Goal: Navigation & Orientation: Find specific page/section

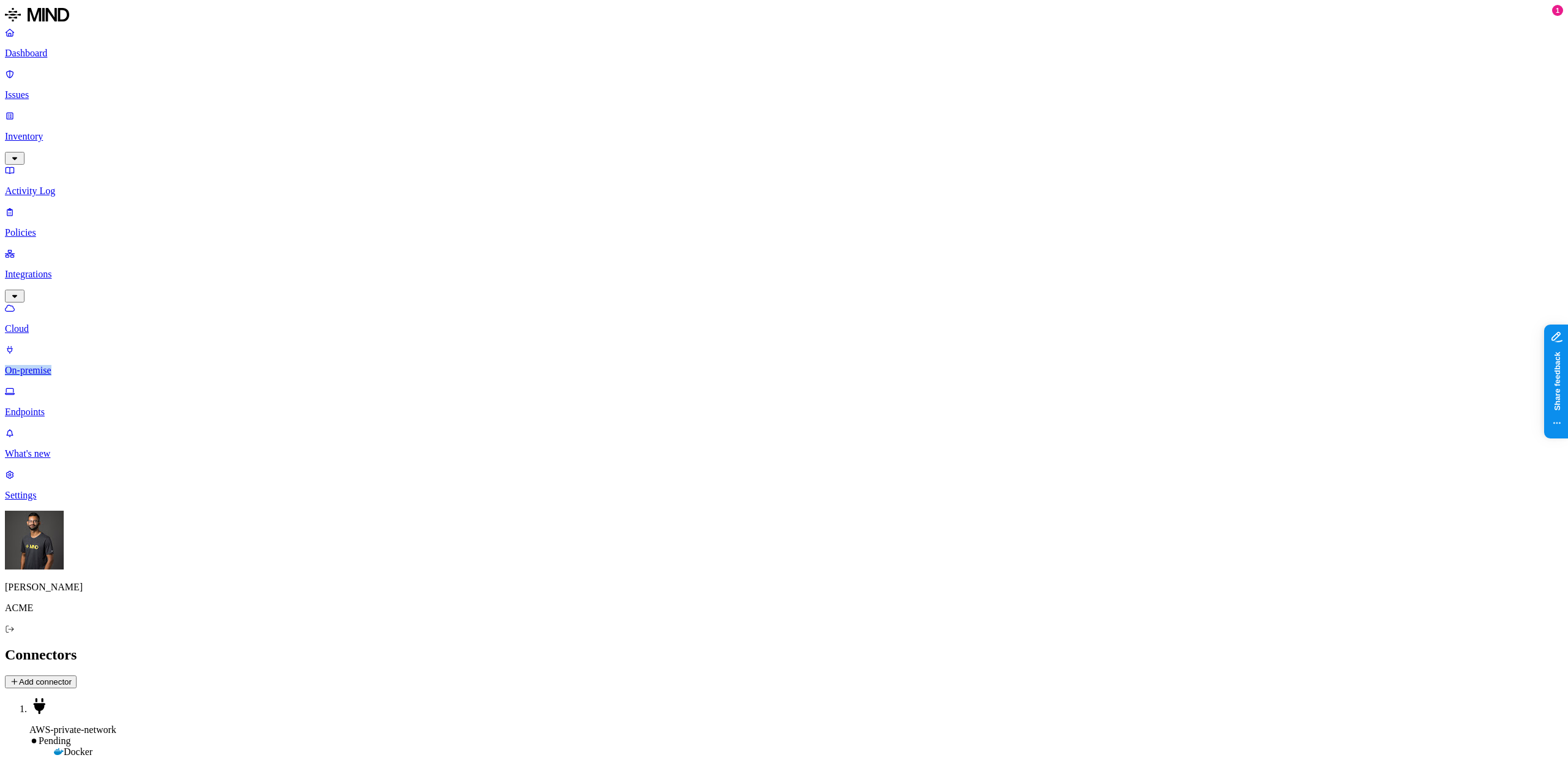
click at [90, 323] on p "Cloud" at bounding box center [783, 329] width 1558 height 11
click at [85, 365] on p "On-premise" at bounding box center [783, 370] width 1558 height 11
click at [85, 323] on p "Cloud" at bounding box center [783, 329] width 1558 height 11
click at [82, 365] on p "On-premise" at bounding box center [783, 370] width 1558 height 11
click at [75, 365] on p "On-premise" at bounding box center [783, 370] width 1558 height 11
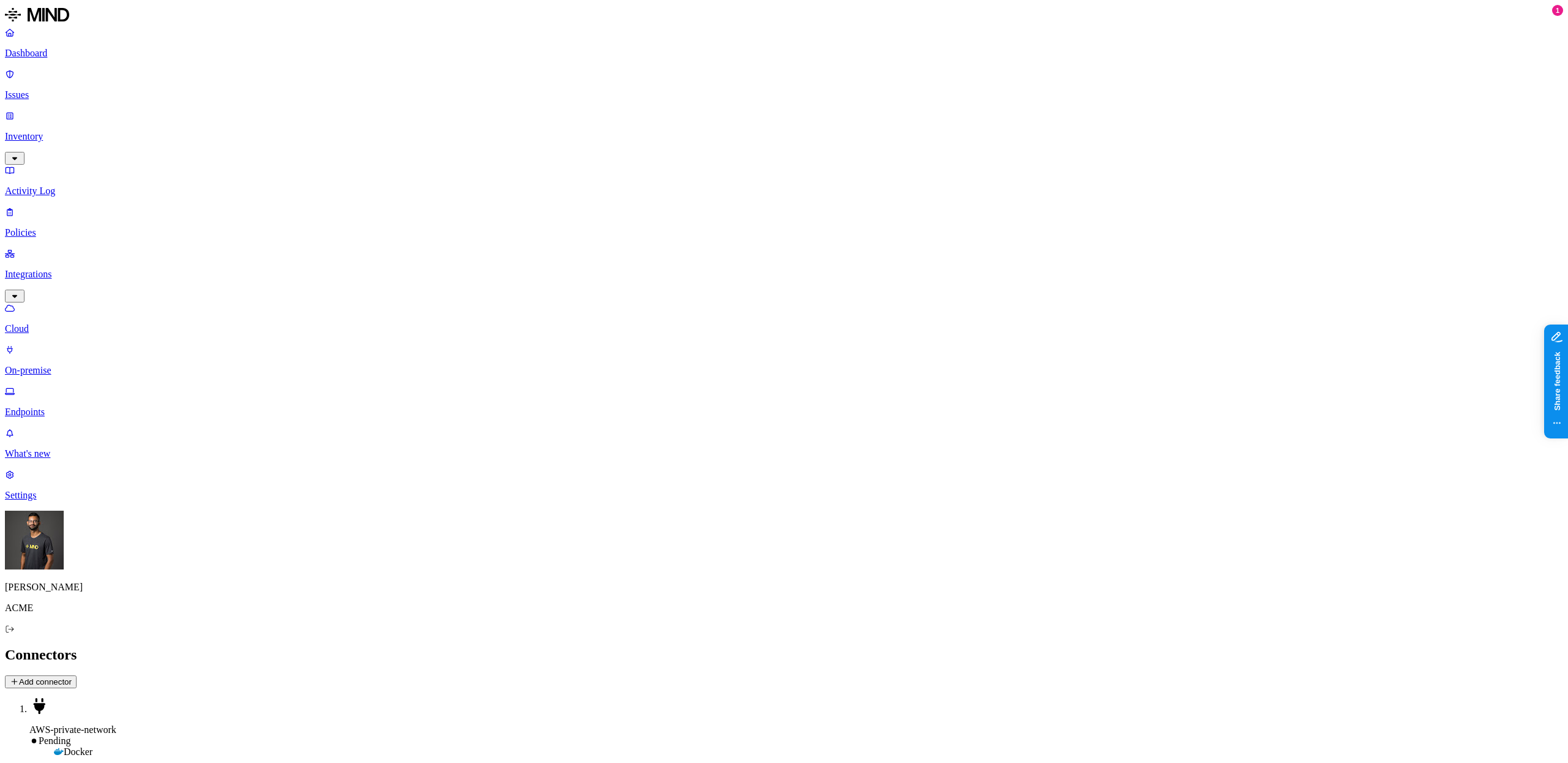
click at [73, 323] on p "Cloud" at bounding box center [783, 329] width 1558 height 11
click at [71, 365] on p "On-premise" at bounding box center [783, 370] width 1558 height 11
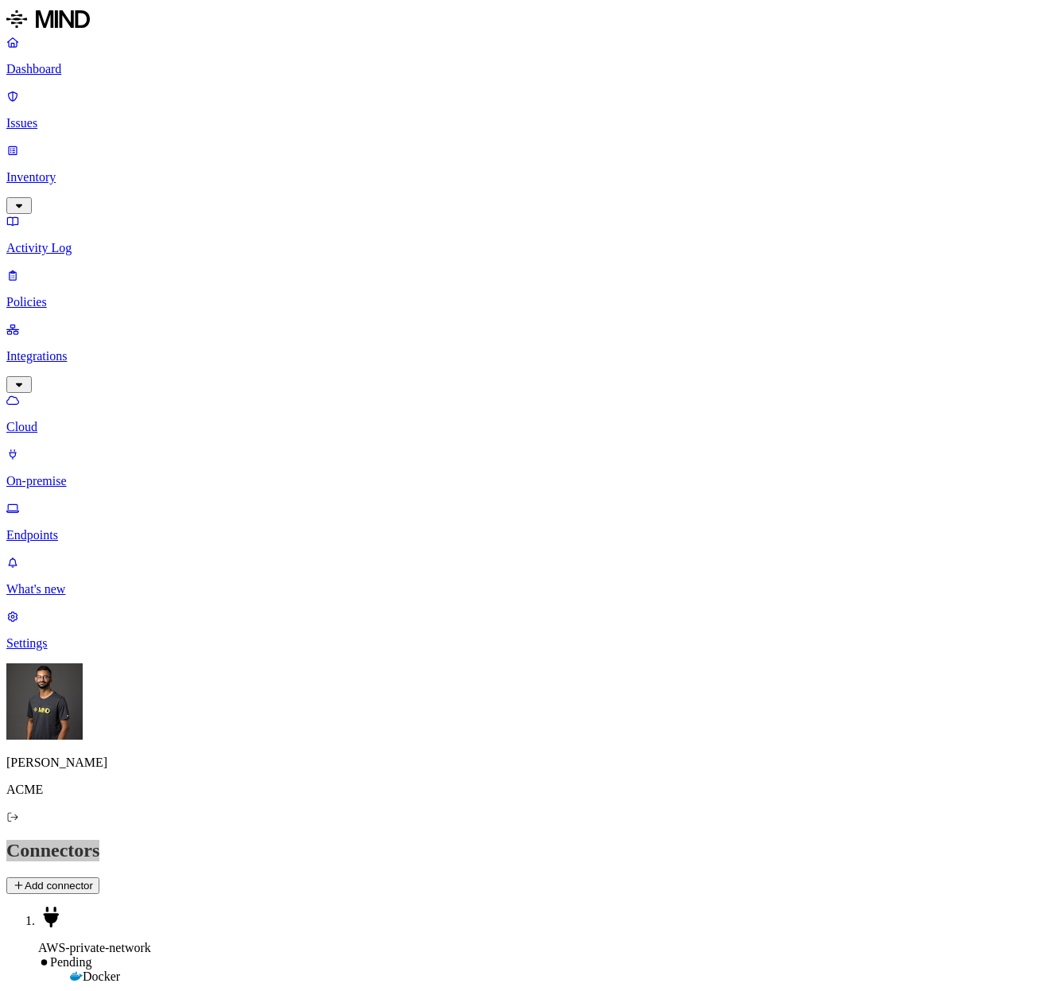
click at [562, 840] on h2 "Connectors" at bounding box center [529, 850] width 1047 height 21
click at [94, 420] on p "Cloud" at bounding box center [529, 427] width 1047 height 14
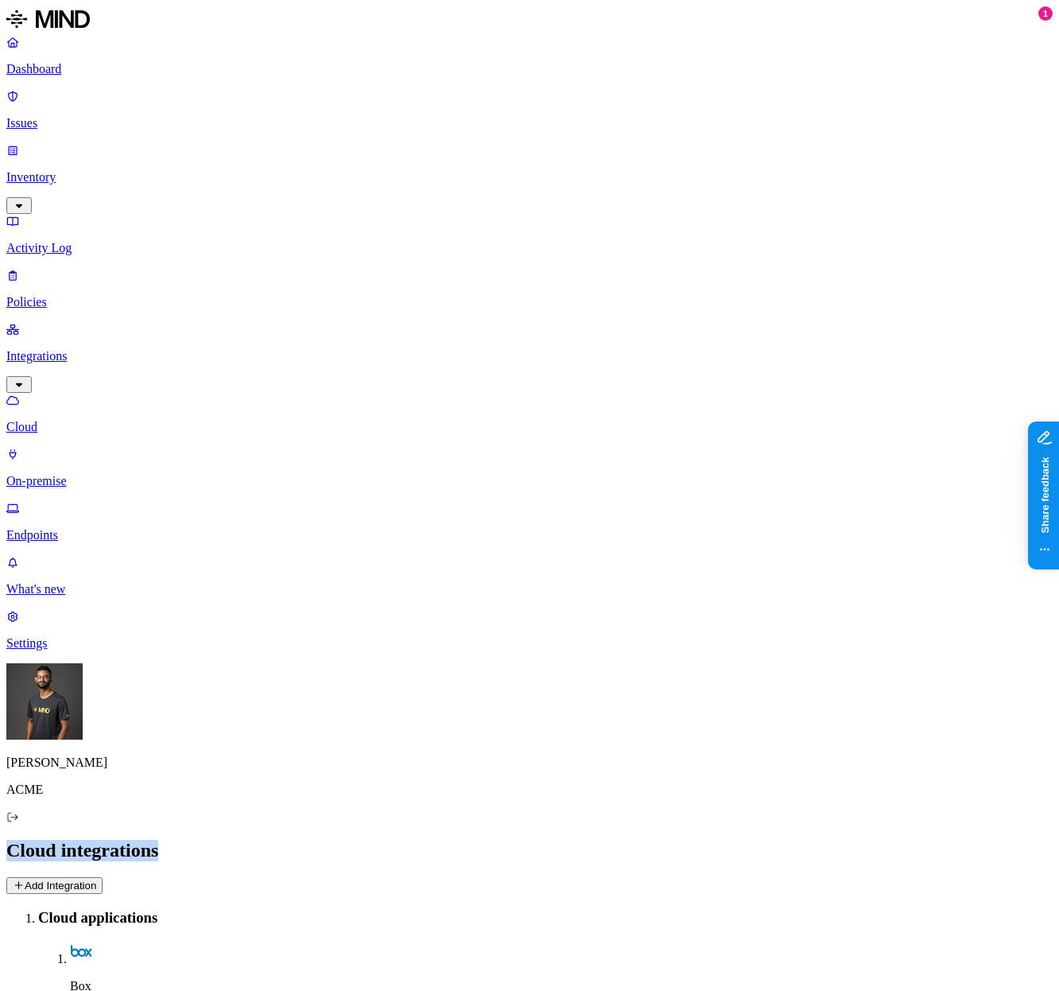
click at [117, 474] on p "On-premise" at bounding box center [529, 481] width 1047 height 14
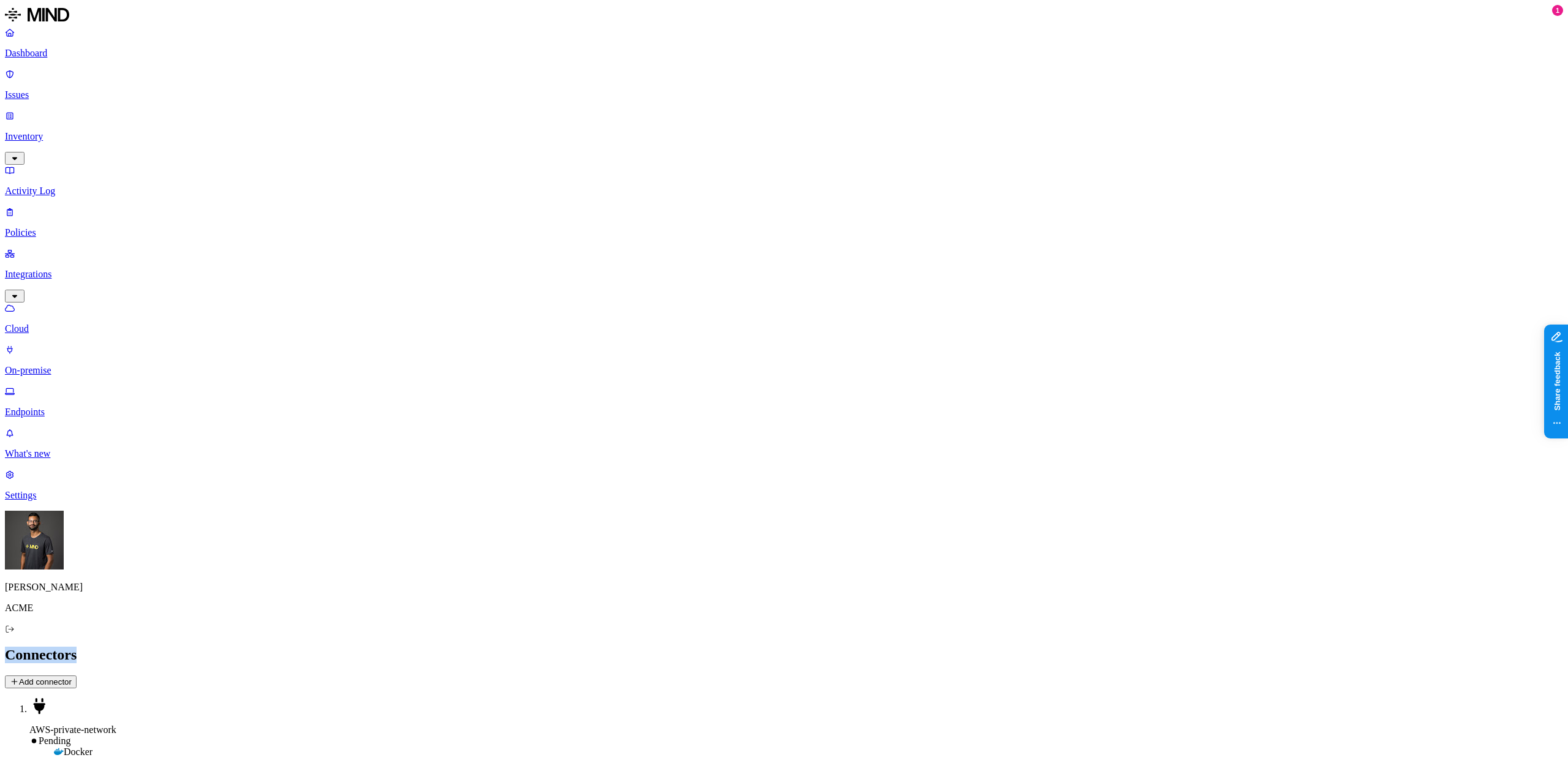
click at [54, 323] on p "Cloud" at bounding box center [783, 329] width 1558 height 11
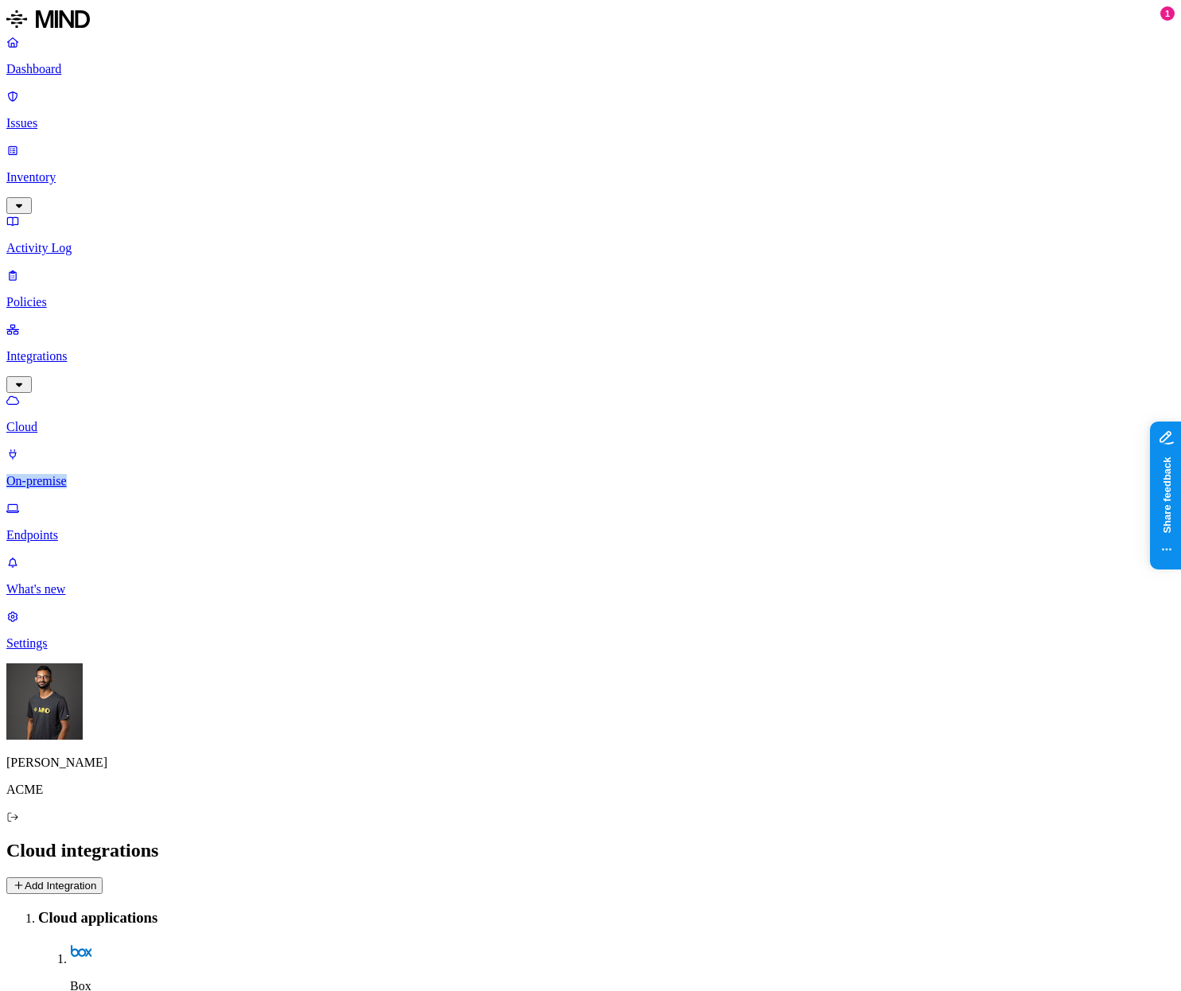
click at [74, 474] on p "On-premise" at bounding box center [590, 481] width 1168 height 14
click at [631, 840] on h2 "Connectors" at bounding box center [590, 850] width 1168 height 21
